Goal: Information Seeking & Learning: Find specific fact

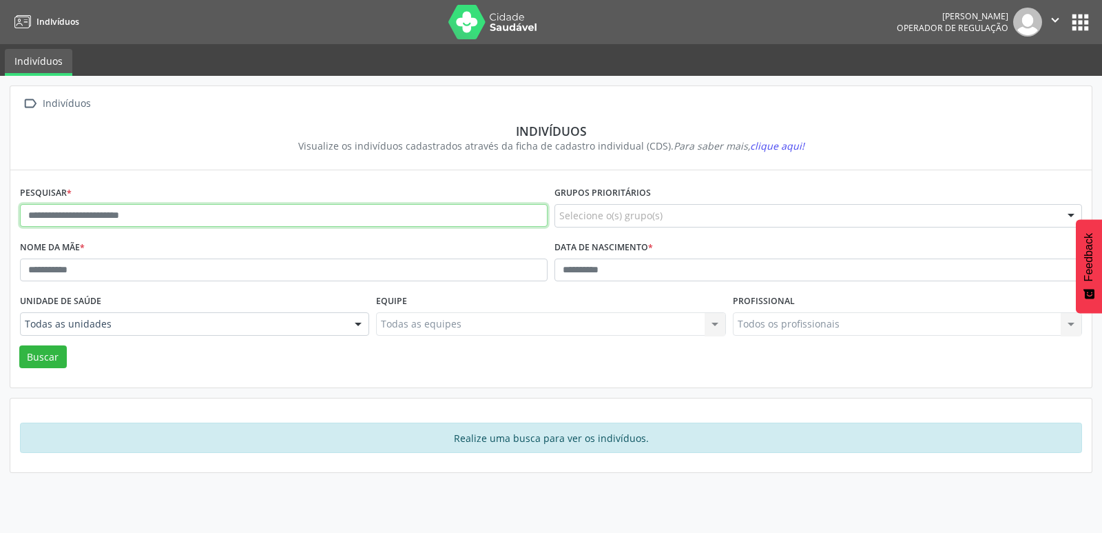
click at [283, 220] on input "text" at bounding box center [284, 215] width 528 height 23
type input "********"
click at [19, 345] on button "Buscar" at bounding box center [43, 356] width 48 height 23
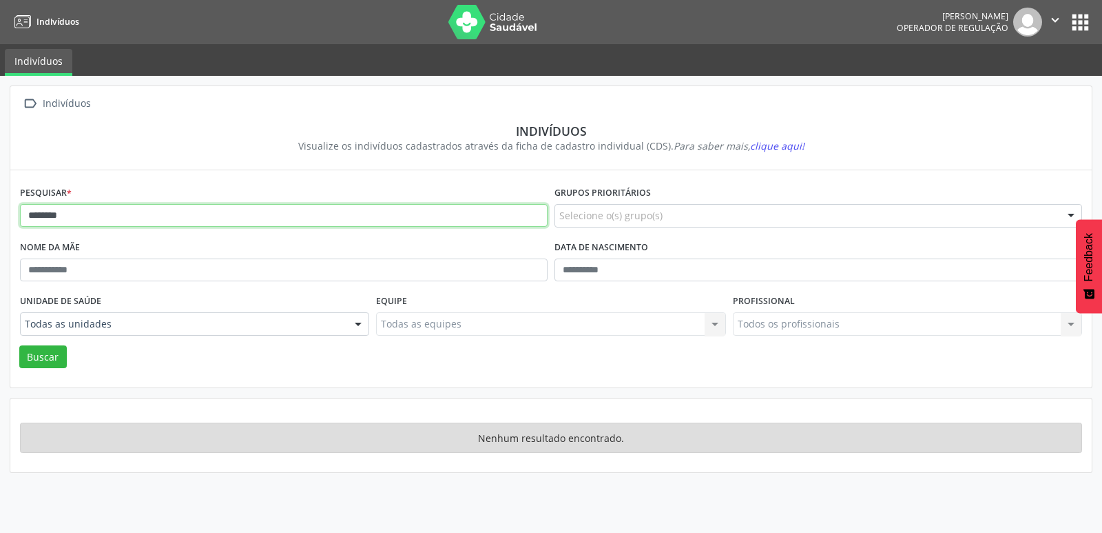
drag, startPoint x: 111, startPoint y: 212, endPoint x: 0, endPoint y: 223, distance: 111.5
click at [3, 229] on div " Indivíduos Indivíduos Visualize os indivíduos cadastrados através da ficha de…" at bounding box center [551, 304] width 1102 height 457
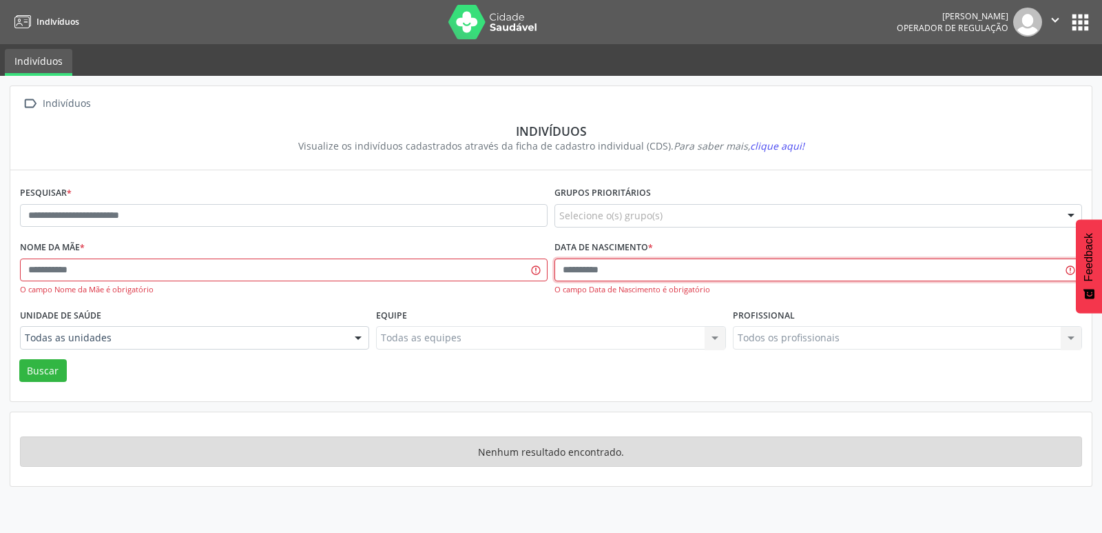
click at [559, 274] on input "text" at bounding box center [819, 269] width 528 height 23
type input "**********"
click at [19, 359] on button "Buscar" at bounding box center [43, 370] width 48 height 23
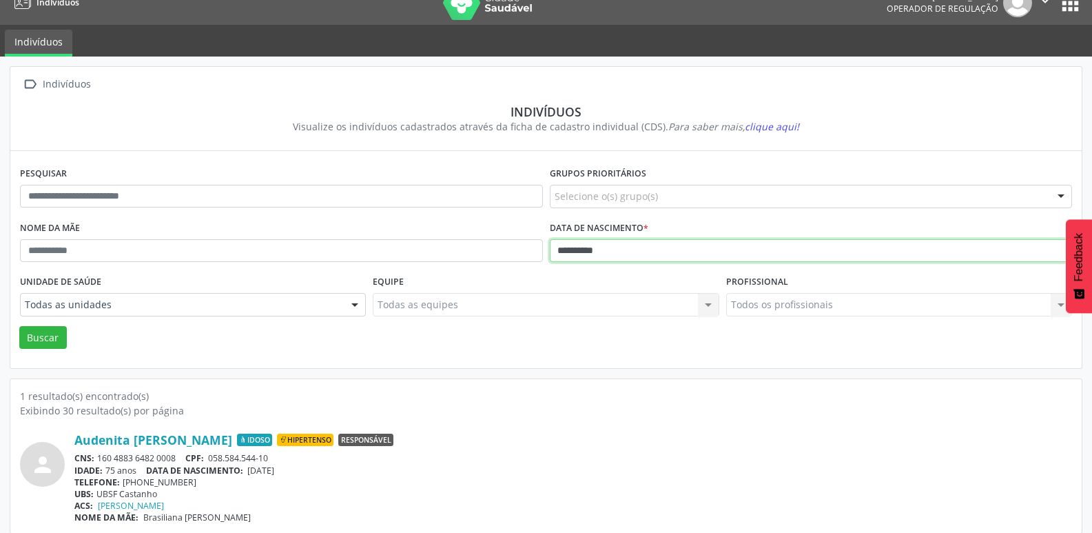
scroll to position [30, 0]
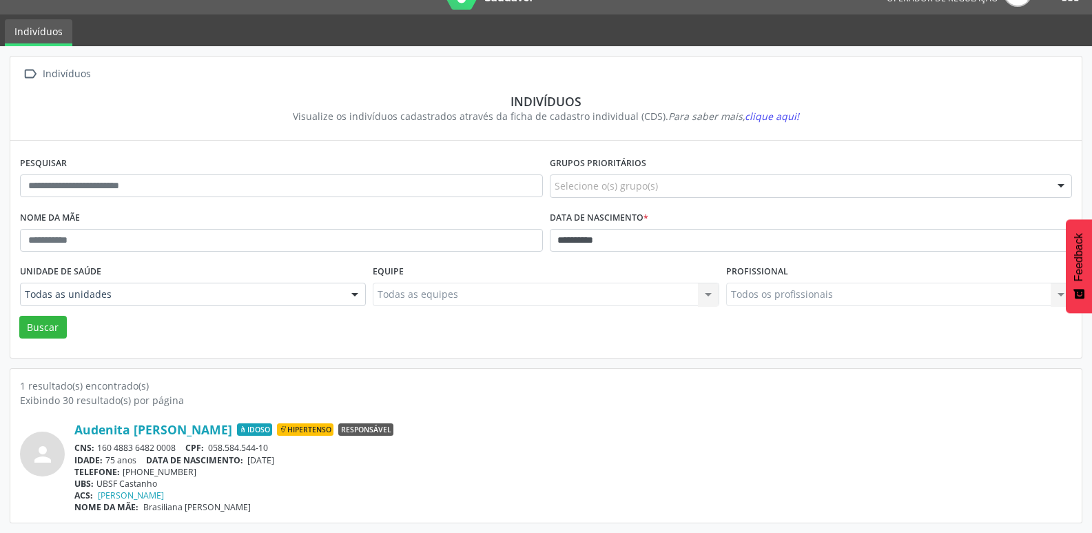
drag, startPoint x: 178, startPoint y: 450, endPoint x: 99, endPoint y: 453, distance: 78.6
click at [99, 453] on div "CNS: 160 4883 6482 0008 CPF: 058.584.544-10" at bounding box center [573, 448] width 998 height 12
copy div "160 4883 6482 0008"
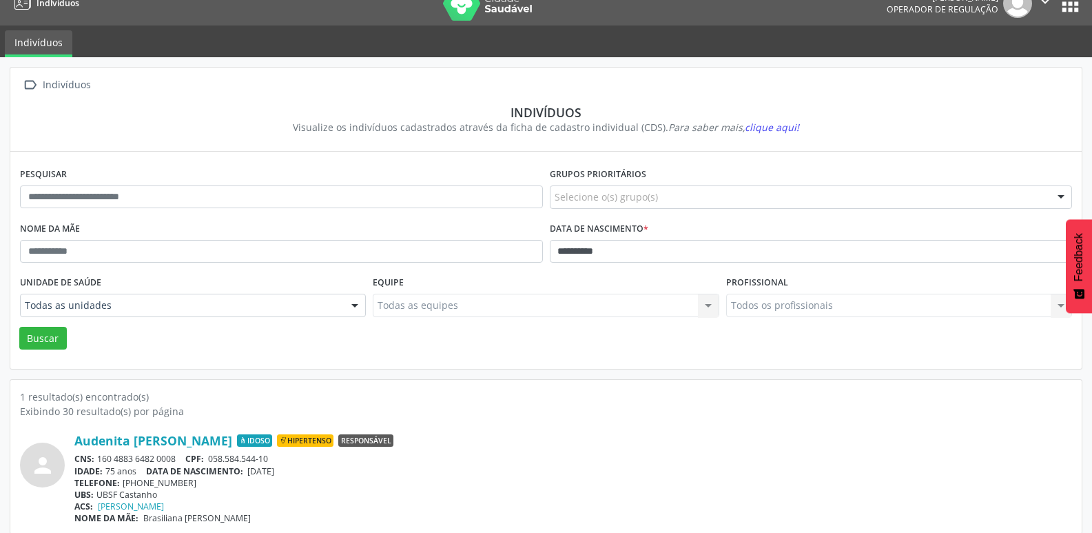
scroll to position [0, 0]
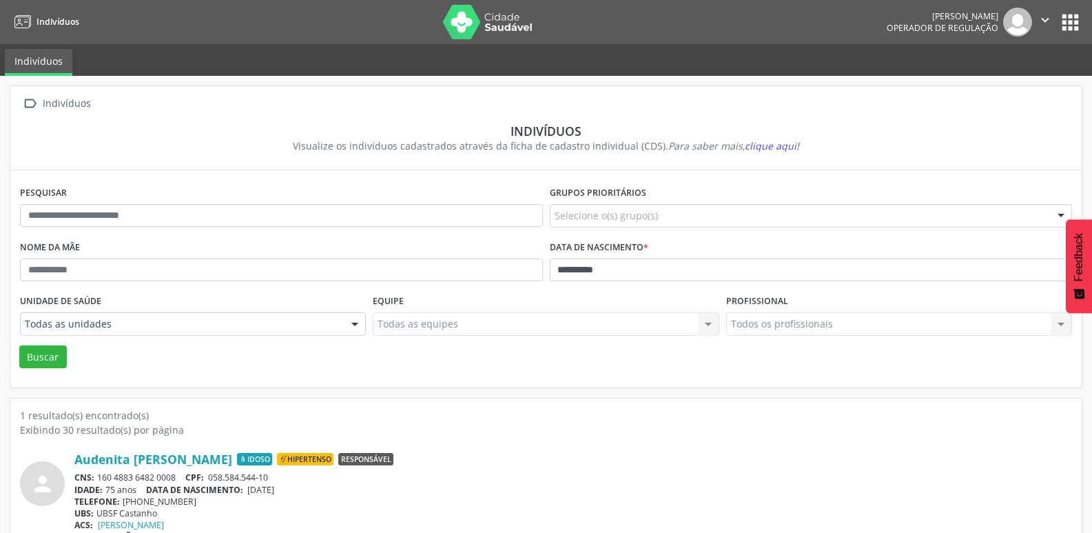
click at [1062, 25] on button "apps" at bounding box center [1070, 22] width 24 height 24
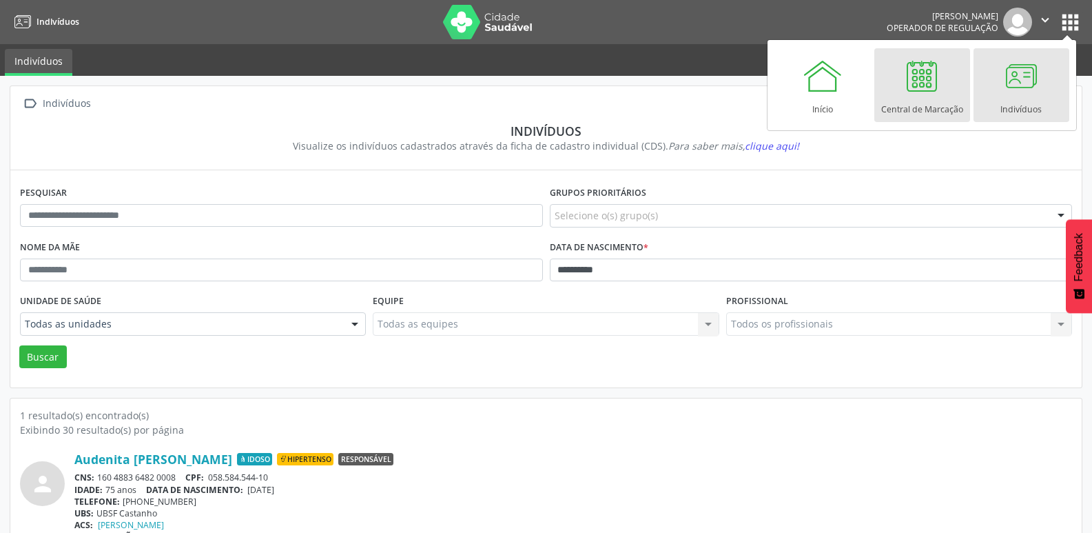
click at [947, 81] on link "Central de Marcação" at bounding box center [922, 85] width 96 height 74
